Goal: Task Accomplishment & Management: Use online tool/utility

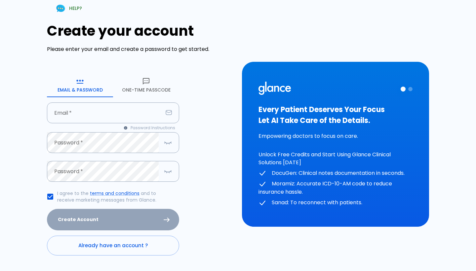
click at [133, 88] on button "One-Time Passcode" at bounding box center [146, 85] width 66 height 24
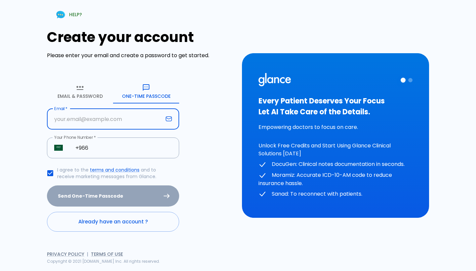
type input "[PERSON_NAME][EMAIL_ADDRESS][DOMAIN_NAME]"
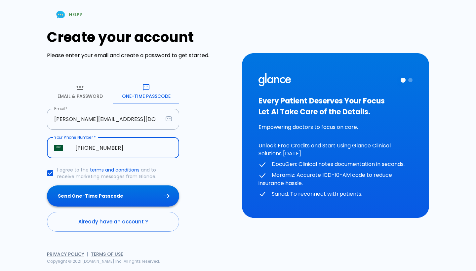
type input "[PHONE_NUMBER]"
click at [111, 199] on button "Send One-Time Passcode" at bounding box center [113, 195] width 132 height 21
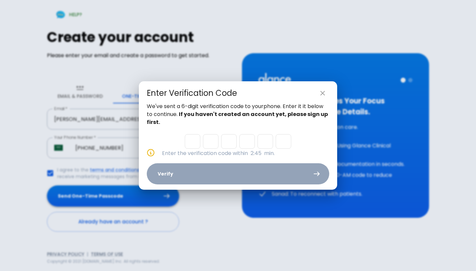
type input "9"
type input "8"
type input "4"
type input "3"
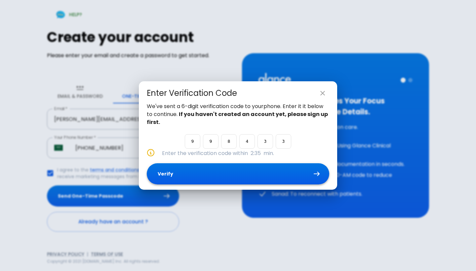
type input "3"
click at [224, 173] on button "Verify" at bounding box center [238, 173] width 182 height 21
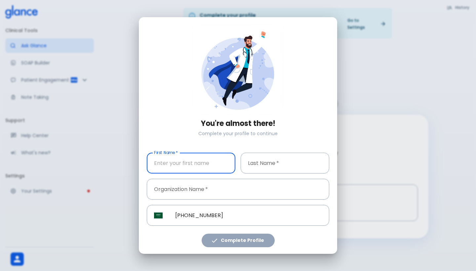
click at [178, 165] on input "First Name   *" at bounding box center [191, 163] width 89 height 21
type input "ANAS"
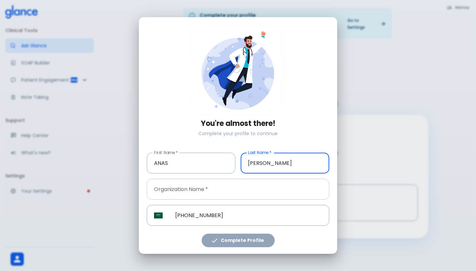
type input "[PERSON_NAME]"
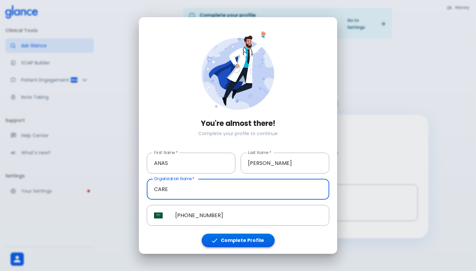
type input "CARE"
click at [248, 239] on button "Complete Profile" at bounding box center [238, 241] width 73 height 14
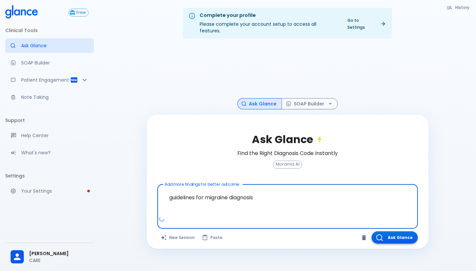
type textarea "guidelines for migraine diagnosis"
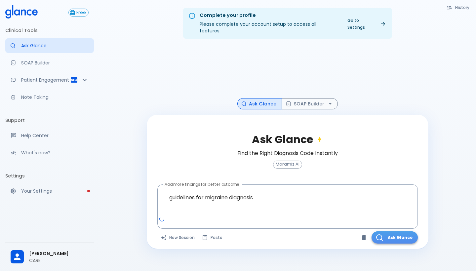
click at [407, 231] on button "Ask Glance" at bounding box center [394, 237] width 46 height 12
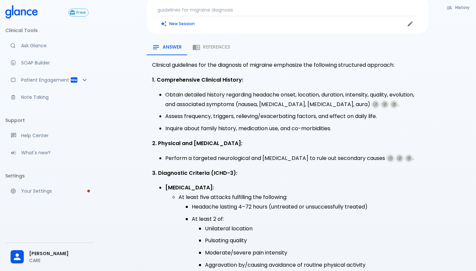
scroll to position [66, 0]
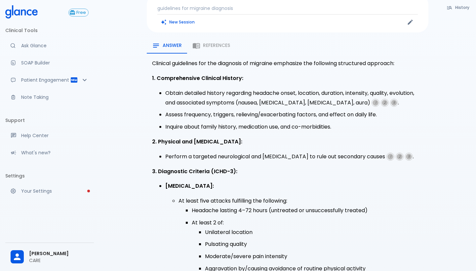
click at [214, 38] on div "Answer References" at bounding box center [288, 46] width 282 height 16
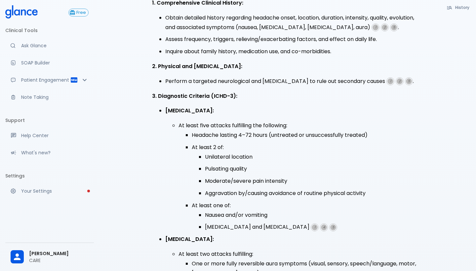
scroll to position [129, 0]
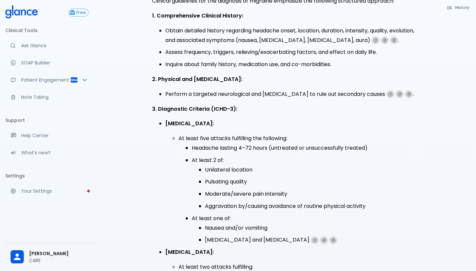
click at [372, 37] on span "1" at bounding box center [375, 40] width 6 height 6
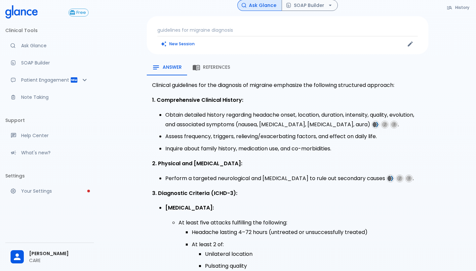
scroll to position [44, 0]
click at [220, 64] on span "References" at bounding box center [216, 67] width 27 height 6
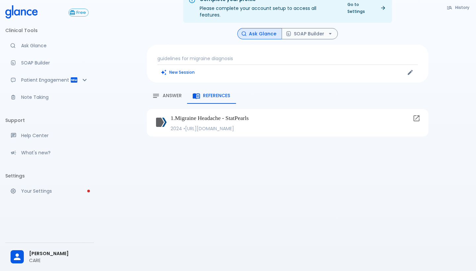
click at [418, 115] on icon at bounding box center [416, 118] width 6 height 6
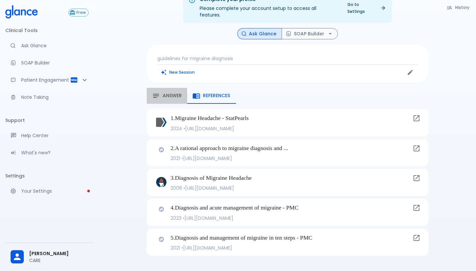
click at [172, 93] on span "Answer" at bounding box center [172, 96] width 19 height 6
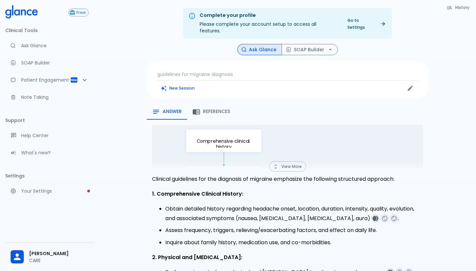
scroll to position [0, 0]
click at [277, 164] on icon "button" at bounding box center [276, 167] width 6 height 6
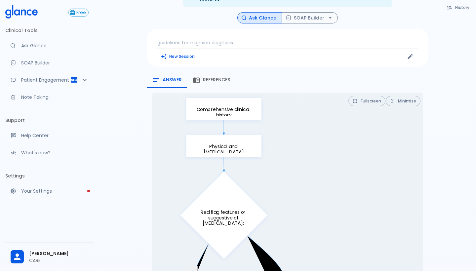
scroll to position [31, 0]
click at [398, 96] on button "Minimize" at bounding box center [403, 101] width 35 height 10
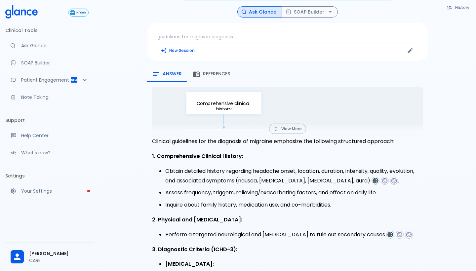
scroll to position [38, 0]
click at [292, 124] on button "View More" at bounding box center [287, 128] width 37 height 10
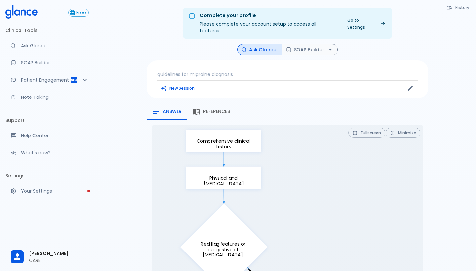
scroll to position [0, 0]
click at [174, 84] on button "New Session" at bounding box center [177, 88] width 41 height 10
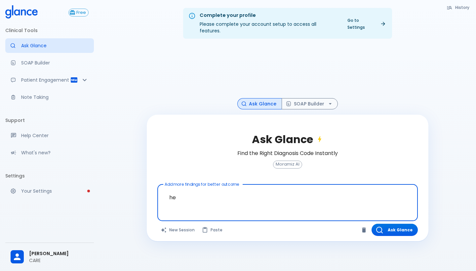
type textarea "h"
type textarea "headache"
click at [177, 224] on button "New Session" at bounding box center [177, 230] width 41 height 12
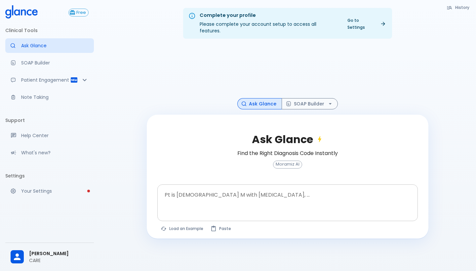
click at [170, 192] on textarea "Pt is [DEMOGRAPHIC_DATA] M with [MEDICAL_DATA], ..." at bounding box center [287, 197] width 251 height 21
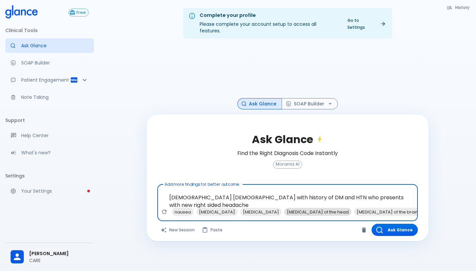
click at [322, 208] on span "[MEDICAL_DATA] of the head" at bounding box center [317, 212] width 67 height 8
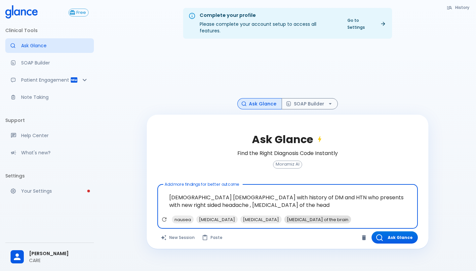
click at [324, 216] on span "[MEDICAL_DATA] of the brain" at bounding box center [317, 220] width 67 height 8
click at [181, 216] on span "nausea" at bounding box center [183, 220] width 22 height 8
type textarea "[DEMOGRAPHIC_DATA] [DEMOGRAPHIC_DATA] with history of DM and HTN who presents w…"
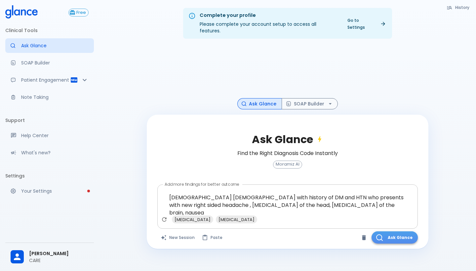
click at [393, 231] on button "Ask Glance" at bounding box center [394, 237] width 46 height 12
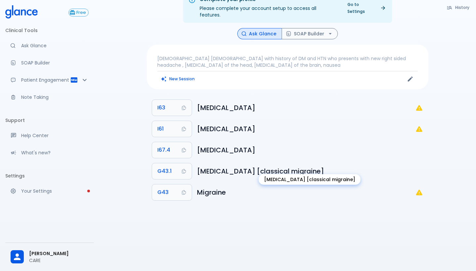
scroll to position [16, 0]
click at [302, 20] on div "Complete your profile Please complete your account setup to access all features…" at bounding box center [287, 127] width 377 height 287
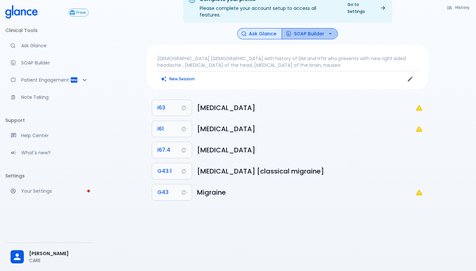
click at [304, 28] on button "SOAP Builder" at bounding box center [310, 34] width 56 height 12
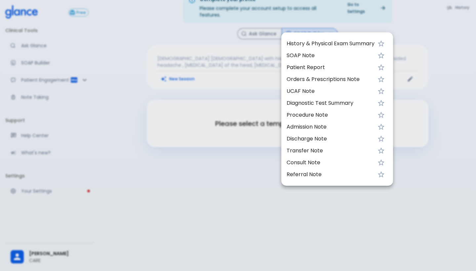
click at [336, 89] on span "UCAF Note" at bounding box center [330, 91] width 88 height 8
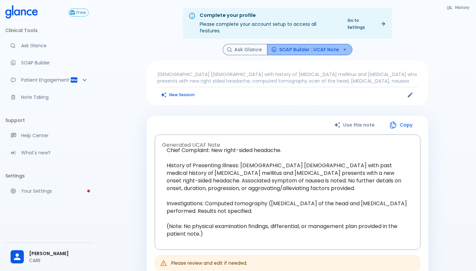
click at [341, 46] on icon "button" at bounding box center [344, 49] width 7 height 7
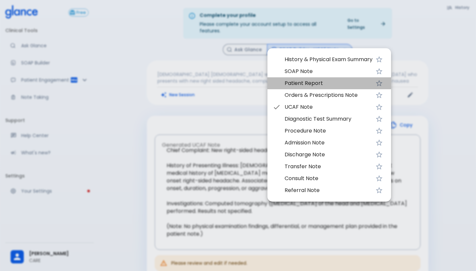
click at [302, 82] on span "Patient Report" at bounding box center [328, 83] width 88 height 8
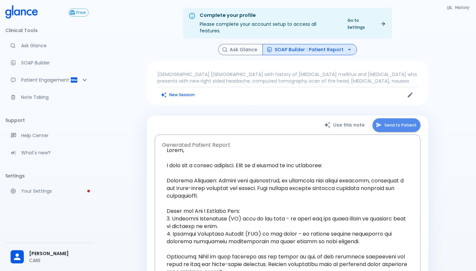
click at [400, 118] on button "Send to Patient" at bounding box center [396, 125] width 48 height 14
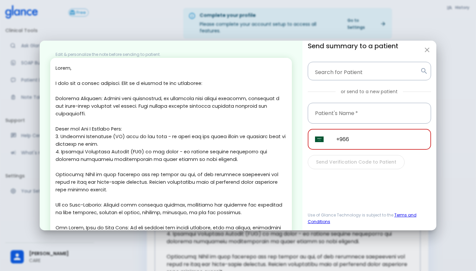
click at [367, 140] on input "+966" at bounding box center [380, 139] width 102 height 21
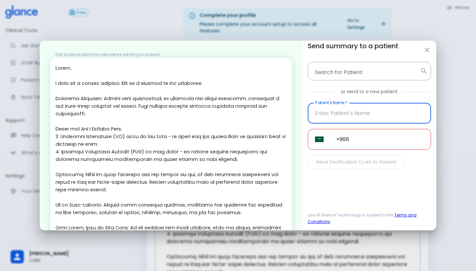
click at [340, 115] on input "Patient's Name   *" at bounding box center [369, 113] width 123 height 21
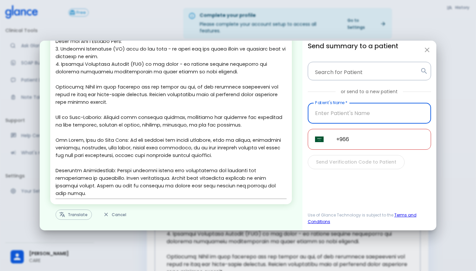
scroll to position [87, 0]
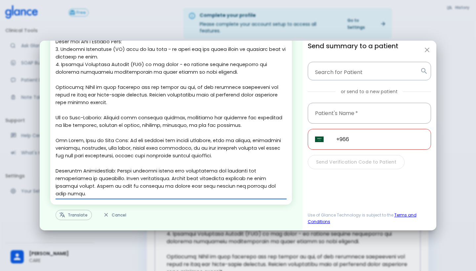
drag, startPoint x: 116, startPoint y: 172, endPoint x: 123, endPoint y: 181, distance: 11.6
click at [123, 181] on textarea at bounding box center [171, 87] width 231 height 220
click at [158, 185] on textarea at bounding box center [171, 87] width 231 height 220
click at [67, 213] on button "Translate" at bounding box center [74, 215] width 36 height 10
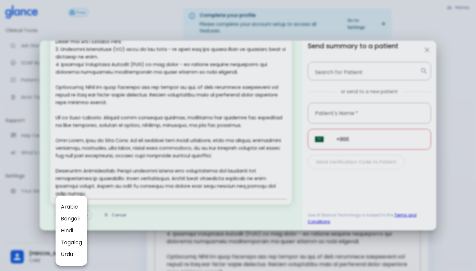
click at [148, 164] on div at bounding box center [238, 135] width 476 height 271
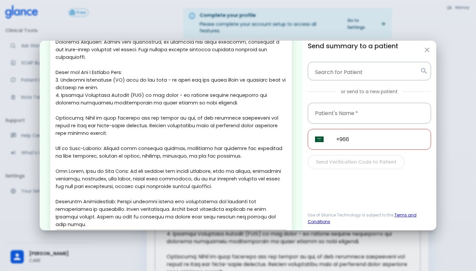
scroll to position [56, 0]
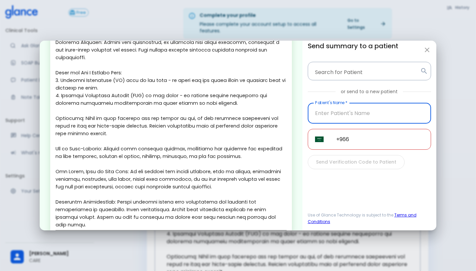
click at [345, 119] on input "Patient's Name   *" at bounding box center [369, 113] width 123 height 21
type input "[PERSON_NAME]"
click at [373, 139] on input "+966" at bounding box center [380, 139] width 102 height 21
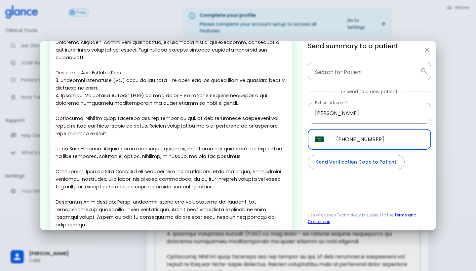
type input "[PHONE_NUMBER]"
click at [348, 163] on button "Send Verification Code to Patient" at bounding box center [356, 162] width 97 height 14
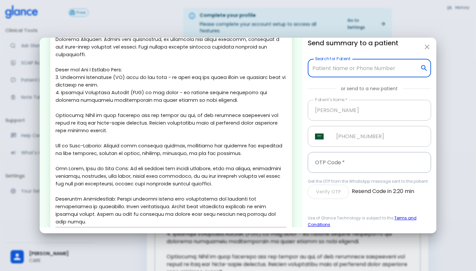
click at [353, 73] on input "Search for Patient" at bounding box center [364, 68] width 107 height 13
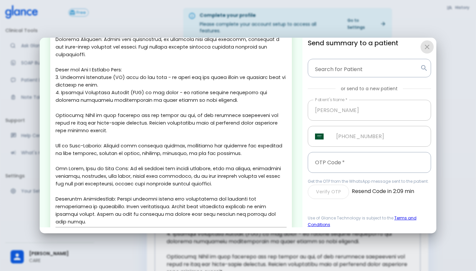
click at [426, 46] on icon "button" at bounding box center [427, 47] width 8 height 8
type input "+966"
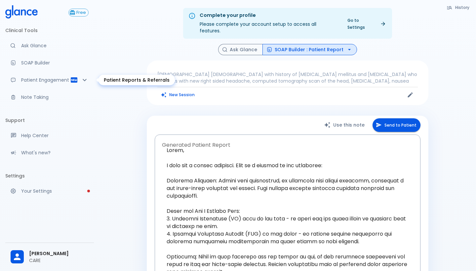
click at [46, 73] on div "Patient Engagement" at bounding box center [49, 80] width 89 height 15
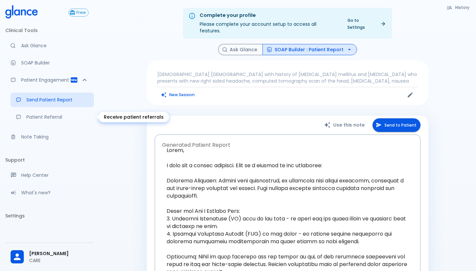
click at [47, 119] on p "Patient Referral" at bounding box center [57, 117] width 62 height 7
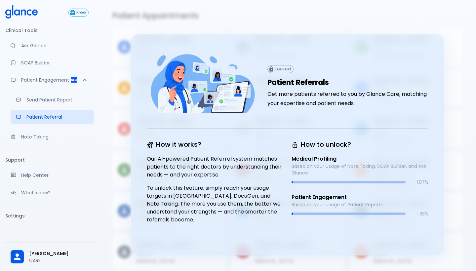
scroll to position [38, 0]
click at [104, 155] on div "Complete your profile Please complete your account setup to access all features…" at bounding box center [287, 120] width 377 height 316
click at [94, 141] on div "Free Clinical Tools Ask Glance SOAP Builder Patient Engagement Send Patient Rep…" at bounding box center [49, 135] width 99 height 271
click at [35, 139] on p "Note Taking" at bounding box center [54, 136] width 67 height 7
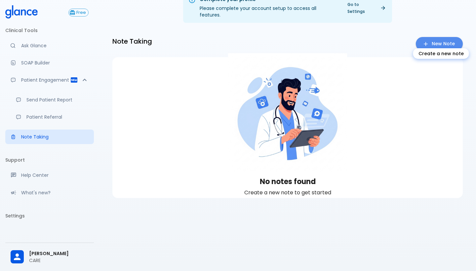
click at [442, 38] on link "New Note" at bounding box center [439, 44] width 47 height 14
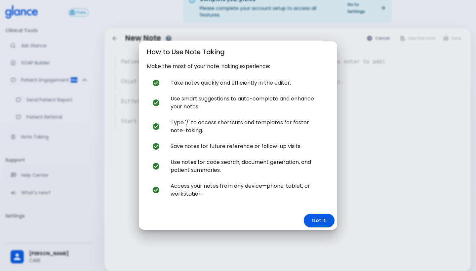
click at [323, 220] on button "Got it!" at bounding box center [319, 221] width 31 height 14
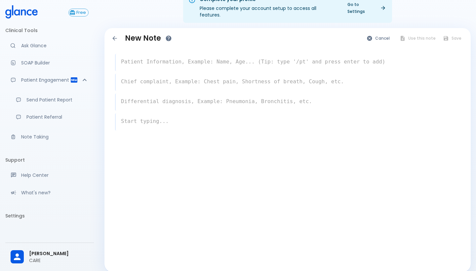
click at [167, 75] on textarea at bounding box center [288, 81] width 344 height 13
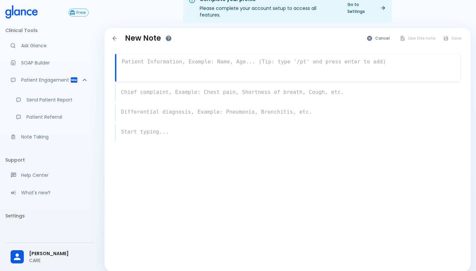
click at [157, 57] on textarea at bounding box center [288, 61] width 344 height 13
type textarea "[DEMOGRAPHIC_DATA] [DEMOGRAPHIC_DATA]"
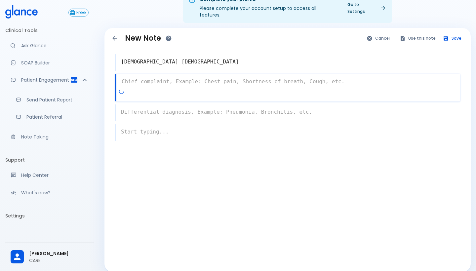
click at [143, 89] on div "x" at bounding box center [287, 88] width 345 height 28
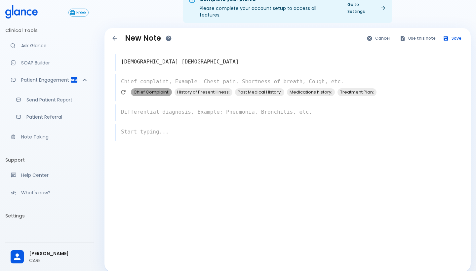
click at [165, 88] on span "Chief Complaint:" at bounding box center [151, 92] width 41 height 8
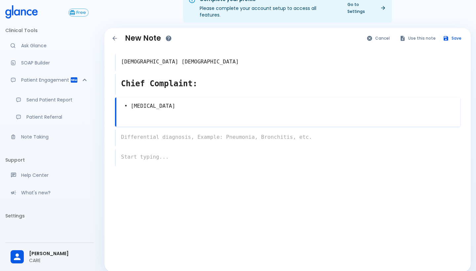
type textarea "• [MEDICAL_DATA]"
click at [154, 131] on div "x" at bounding box center [287, 137] width 345 height 17
click at [159, 99] on textarea "• [MEDICAL_DATA]" at bounding box center [288, 106] width 344 height 15
click at [178, 75] on textarea "Chief Complaint:" at bounding box center [288, 83] width 344 height 17
click at [168, 109] on div "• [MEDICAL_DATA] x" at bounding box center [287, 111] width 345 height 29
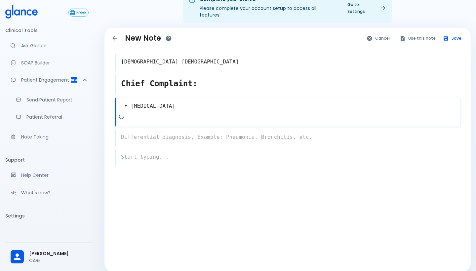
click at [165, 130] on div "x" at bounding box center [287, 137] width 345 height 17
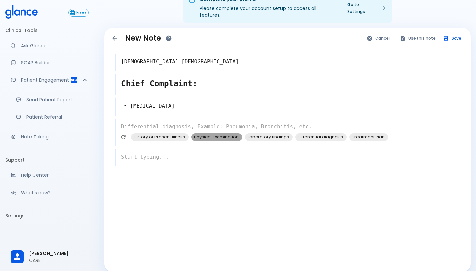
click at [208, 133] on span "Physical Examination:" at bounding box center [216, 137] width 51 height 8
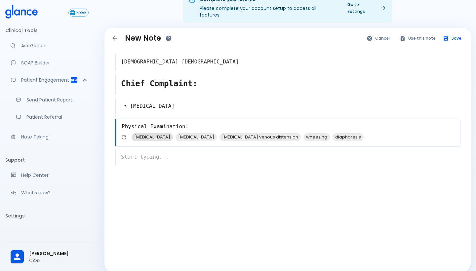
click at [154, 133] on span "[MEDICAL_DATA]" at bounding box center [152, 137] width 41 height 8
click at [288, 133] on span "diaphoresis" at bounding box center [303, 137] width 31 height 8
type textarea "Physical Examination: , [MEDICAL_DATA], diaphoresis"
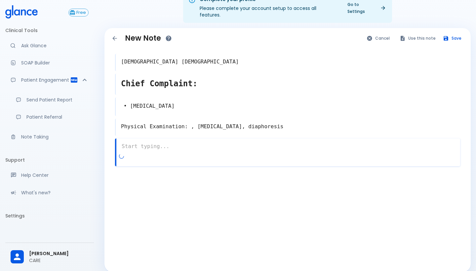
click at [147, 150] on div "x" at bounding box center [287, 152] width 345 height 28
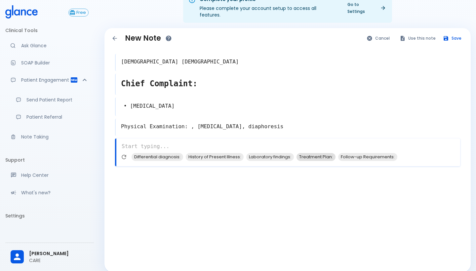
click at [316, 153] on span "Treatment Plan:" at bounding box center [315, 157] width 39 height 8
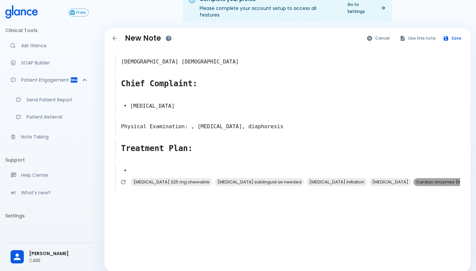
click at [413, 178] on span "Cardiac enzymes (troponin, CK-MB)" at bounding box center [454, 182] width 83 height 8
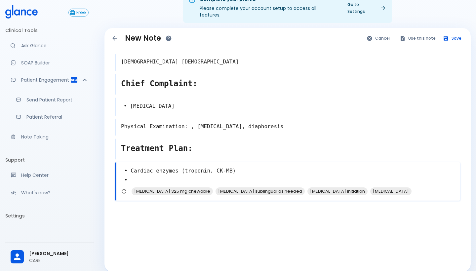
click at [248, 164] on textarea "• Cardiac enzymes (troponin, CK-MB) •" at bounding box center [288, 176] width 344 height 24
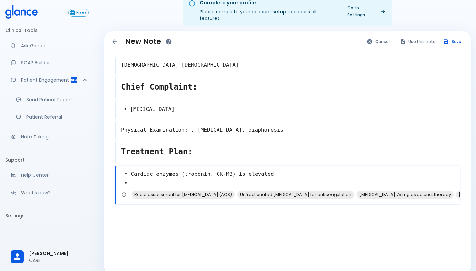
scroll to position [13, 0]
click at [385, 191] on span "[MEDICAL_DATA] 75 mg as adjunct therapy" at bounding box center [404, 195] width 97 height 8
type textarea "• Cardiac enzymes (troponin, CK-MB) is elevated [MEDICAL_DATA] 75 mg as adjunct…"
click at [455, 38] on button "Save" at bounding box center [452, 42] width 26 height 10
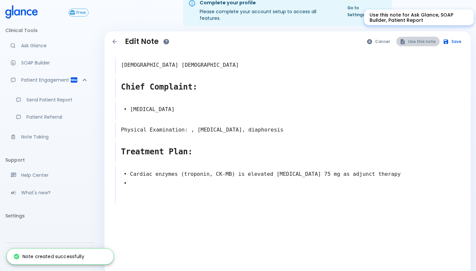
click at [425, 37] on button "Use this note" at bounding box center [417, 42] width 43 height 10
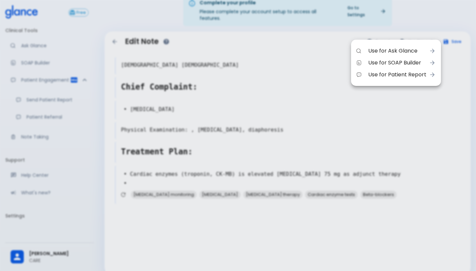
click at [405, 104] on div at bounding box center [238, 135] width 476 height 271
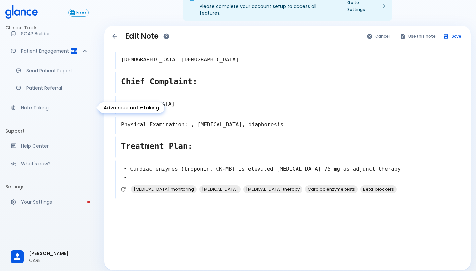
scroll to position [29, 0]
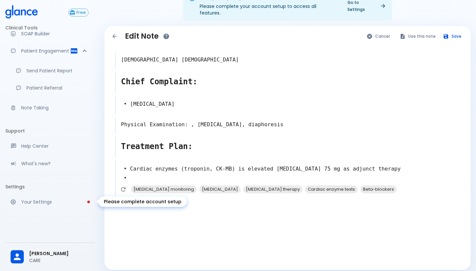
click at [39, 203] on p "Your Settings" at bounding box center [54, 202] width 67 height 7
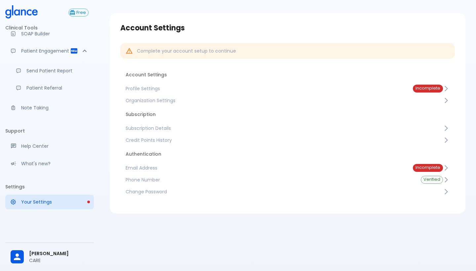
click at [143, 129] on span "Subscription Details" at bounding box center [284, 128] width 317 height 7
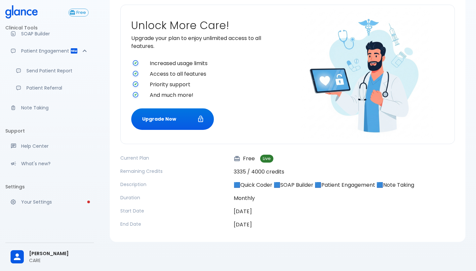
scroll to position [59, 0]
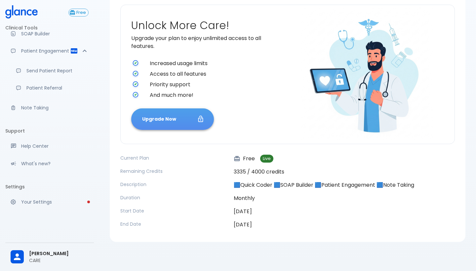
click at [183, 122] on button "Upgrade Now" at bounding box center [172, 118] width 83 height 21
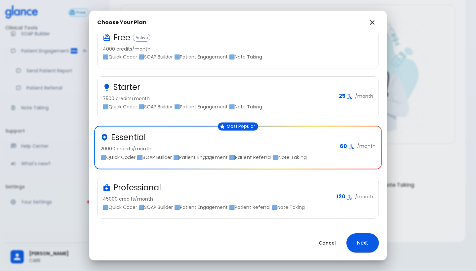
scroll to position [35, 0]
click at [205, 186] on div "Professional" at bounding box center [217, 187] width 228 height 11
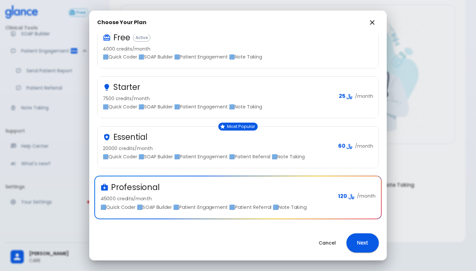
click at [435, 156] on div "Choose Your Plan Monthly Annual Free Active 4000 credits/month 🟦Quick Coder 🟦SO…" at bounding box center [238, 135] width 476 height 271
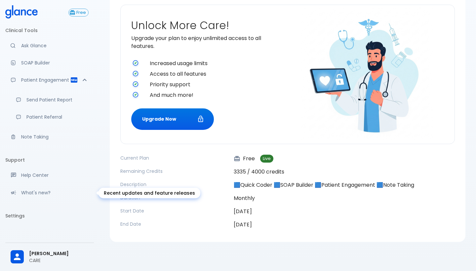
scroll to position [0, 0]
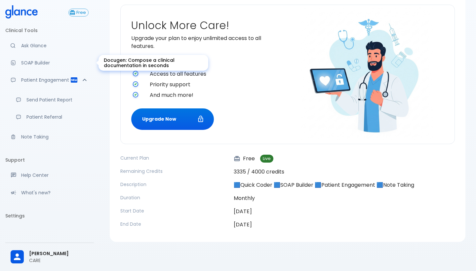
click at [35, 64] on p "SOAP Builder" at bounding box center [54, 62] width 67 height 7
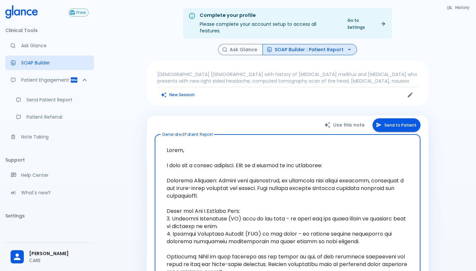
click at [241, 188] on textarea "Generated Patient Report" at bounding box center [287, 260] width 256 height 241
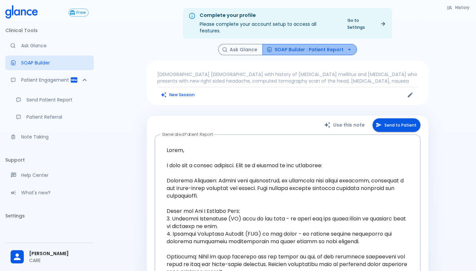
click at [316, 45] on button "SOAP Builder : Patient Report" at bounding box center [309, 50] width 95 height 12
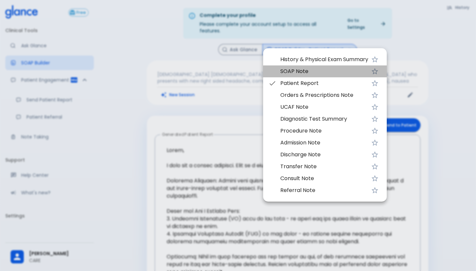
click at [301, 69] on span "SOAP Note" at bounding box center [324, 71] width 88 height 8
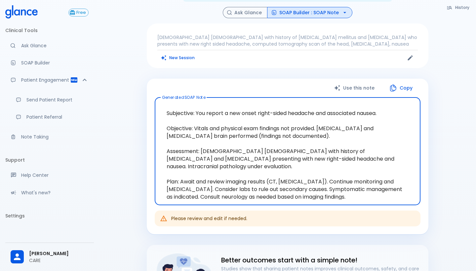
scroll to position [39, 0]
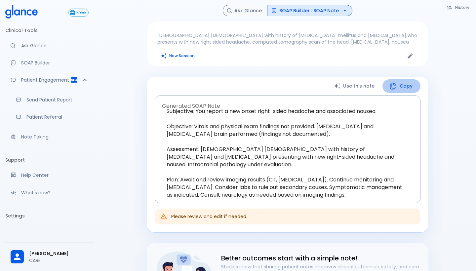
click at [403, 82] on button "Copy" at bounding box center [401, 86] width 38 height 14
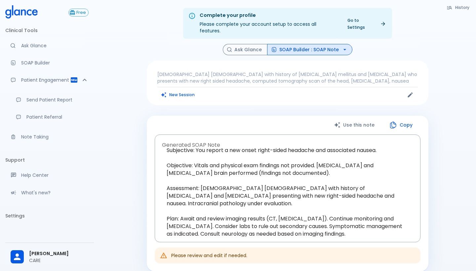
scroll to position [0, 0]
click at [27, 15] on icon at bounding box center [21, 11] width 32 height 13
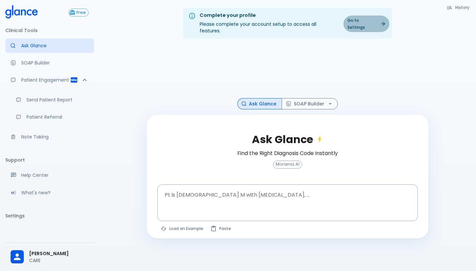
click at [372, 22] on link "Go to Settings" at bounding box center [366, 24] width 46 height 17
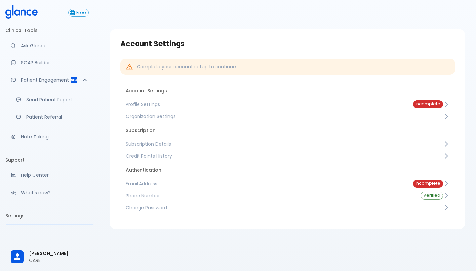
click at [445, 103] on icon at bounding box center [446, 104] width 7 height 7
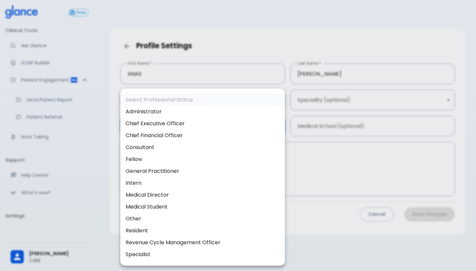
click at [262, 129] on body "↧ pull to refresh ↧ Free Clinical Tools Ask Glance SOAP Builder Patient Engagem…" at bounding box center [238, 143] width 476 height 287
click at [237, 38] on div at bounding box center [238, 135] width 476 height 271
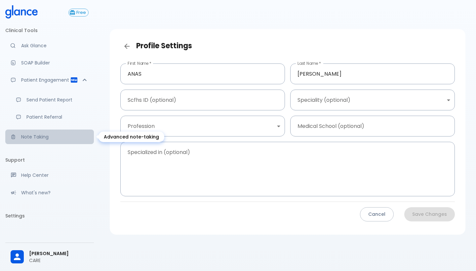
click at [33, 141] on link "Note Taking" at bounding box center [49, 137] width 89 height 15
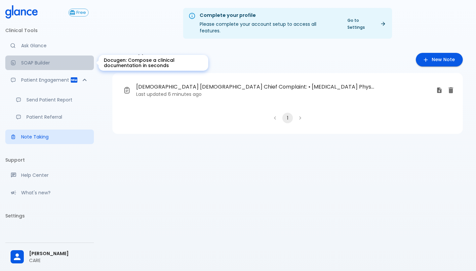
click at [38, 65] on p "SOAP Builder" at bounding box center [54, 62] width 67 height 7
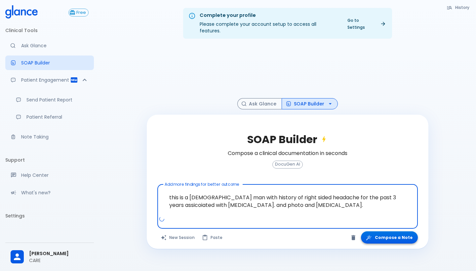
type textarea "this is a [DEMOGRAPHIC_DATA] man with history of right sided headache for the p…"
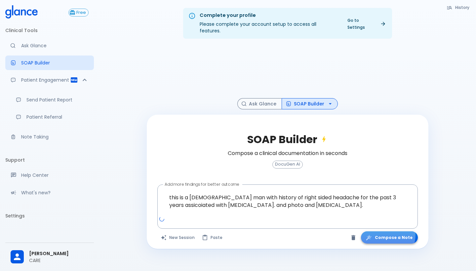
click at [390, 231] on button "Compose a Note" at bounding box center [389, 237] width 57 height 12
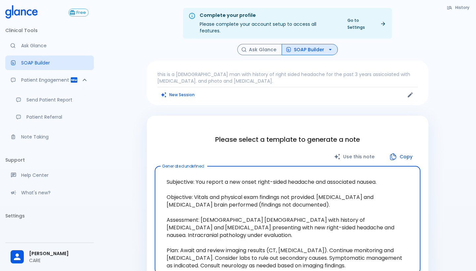
scroll to position [152, 0]
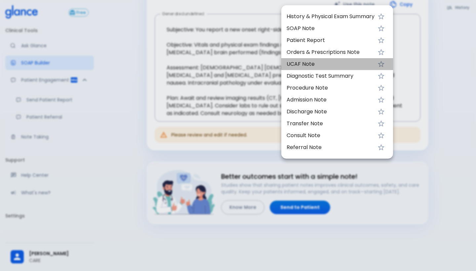
click at [306, 61] on span "UCAF Note" at bounding box center [330, 64] width 88 height 8
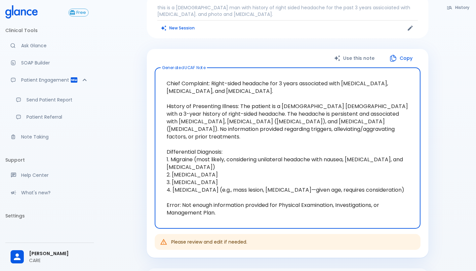
scroll to position [67, 0]
drag, startPoint x: 284, startPoint y: 106, endPoint x: 255, endPoint y: 105, distance: 29.1
click at [255, 105] on textarea "Chief Complaint: Right-sided headache for 3 years associated with [MEDICAL_DATA…" at bounding box center [287, 148] width 256 height 150
click at [309, 131] on textarea "Chief Complaint: Right-sided headache for 3 years associated with [MEDICAL_DATA…" at bounding box center [287, 148] width 256 height 150
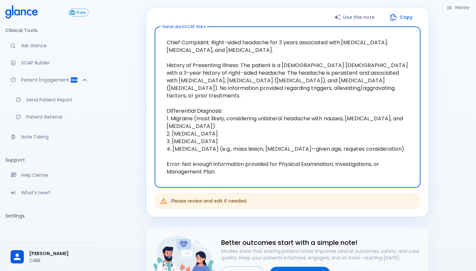
scroll to position [108, 0]
drag, startPoint x: 170, startPoint y: 104, endPoint x: 229, endPoint y: 139, distance: 69.0
click at [229, 139] on textarea "Chief Complaint: Right-sided headache for 3 years associated with [MEDICAL_DATA…" at bounding box center [287, 107] width 256 height 150
click at [242, 148] on textarea "Chief Complaint: Right-sided headache for 3 years associated with [MEDICAL_DATA…" at bounding box center [287, 107] width 256 height 150
drag, startPoint x: 245, startPoint y: 136, endPoint x: 292, endPoint y: 144, distance: 48.2
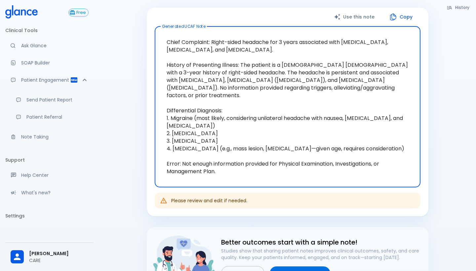
click at [292, 144] on textarea "Chief Complaint: Right-sided headache for 3 years associated with [MEDICAL_DATA…" at bounding box center [287, 107] width 256 height 150
click at [232, 148] on textarea "Chief Complaint: Right-sided headache for 3 years associated with [MEDICAL_DATA…" at bounding box center [287, 107] width 256 height 150
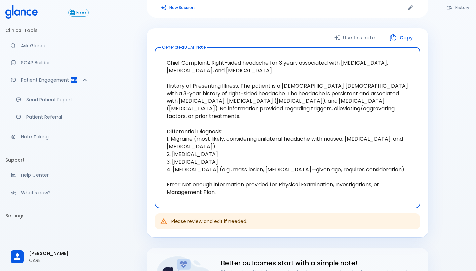
scroll to position [90, 0]
